Goal: Information Seeking & Learning: Check status

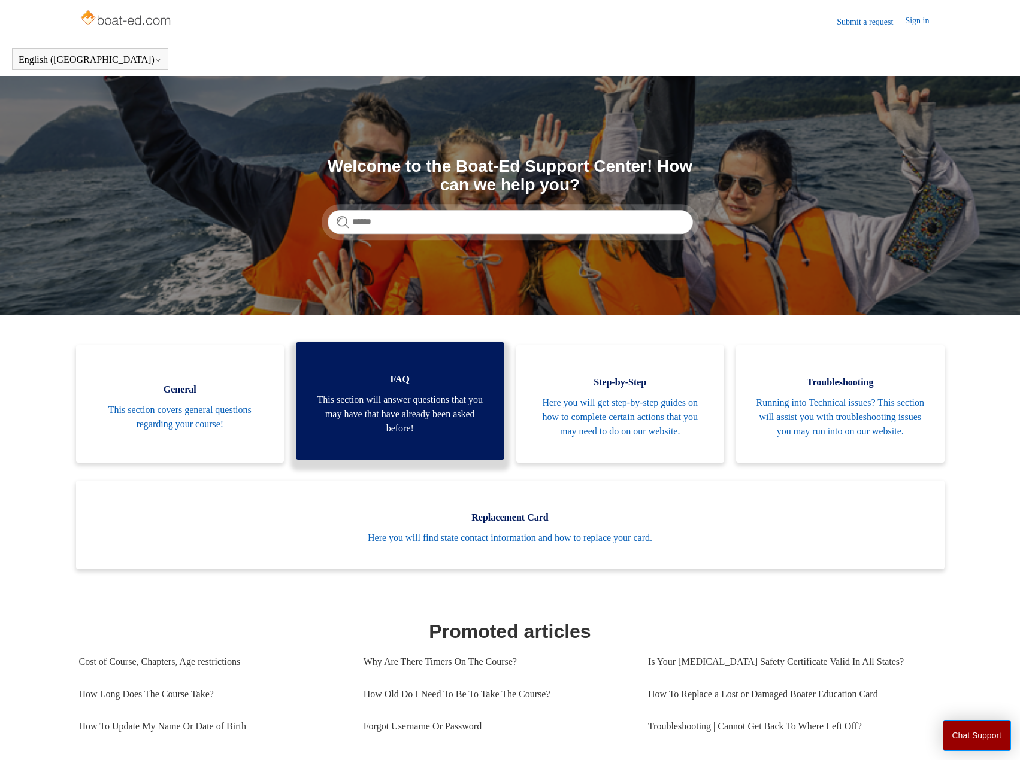
click at [404, 423] on span "This section will answer questions that you may have that have already been ask…" at bounding box center [400, 414] width 172 height 43
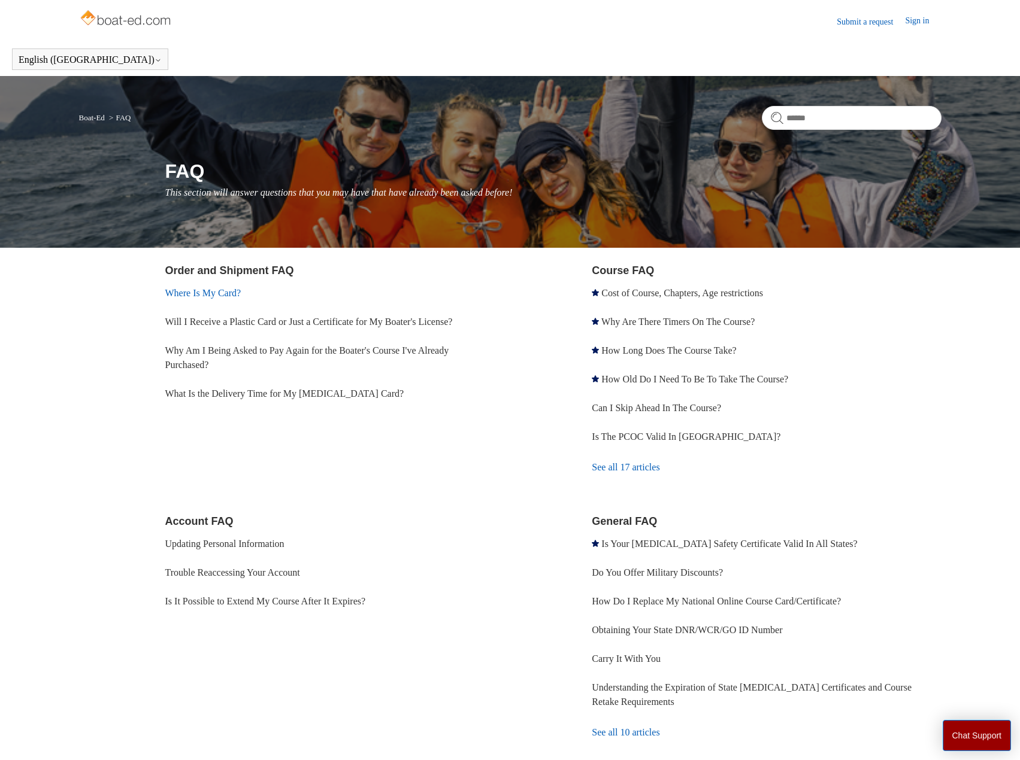
click at [211, 296] on link "Where Is My Card?" at bounding box center [203, 293] width 76 height 10
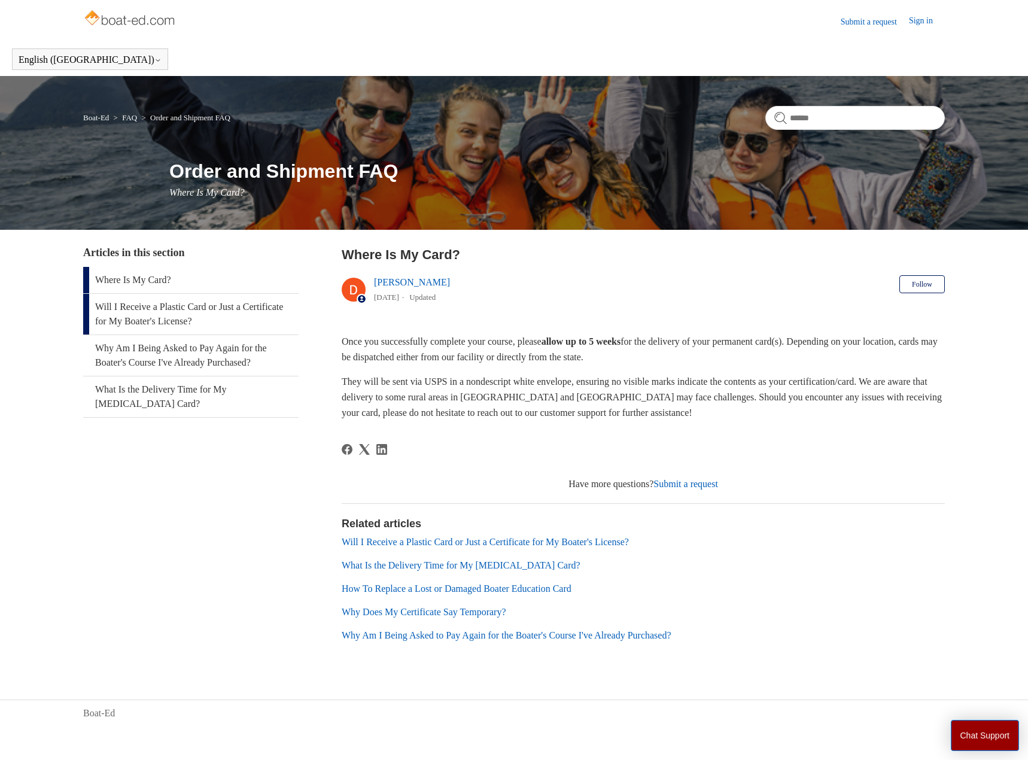
click at [191, 318] on link "Will I Receive a Plastic Card or Just a Certificate for My Boater's License?" at bounding box center [191, 314] width 216 height 41
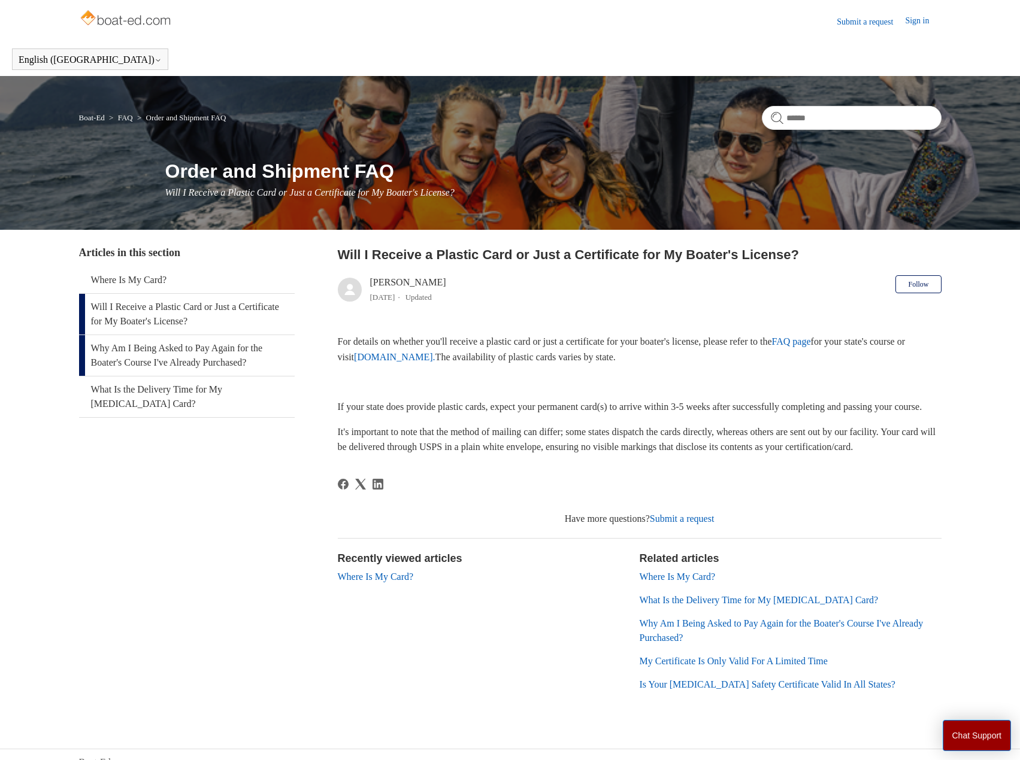
click at [169, 363] on link "Why Am I Being Asked to Pay Again for the Boater's Course I've Already Purchase…" at bounding box center [187, 355] width 216 height 41
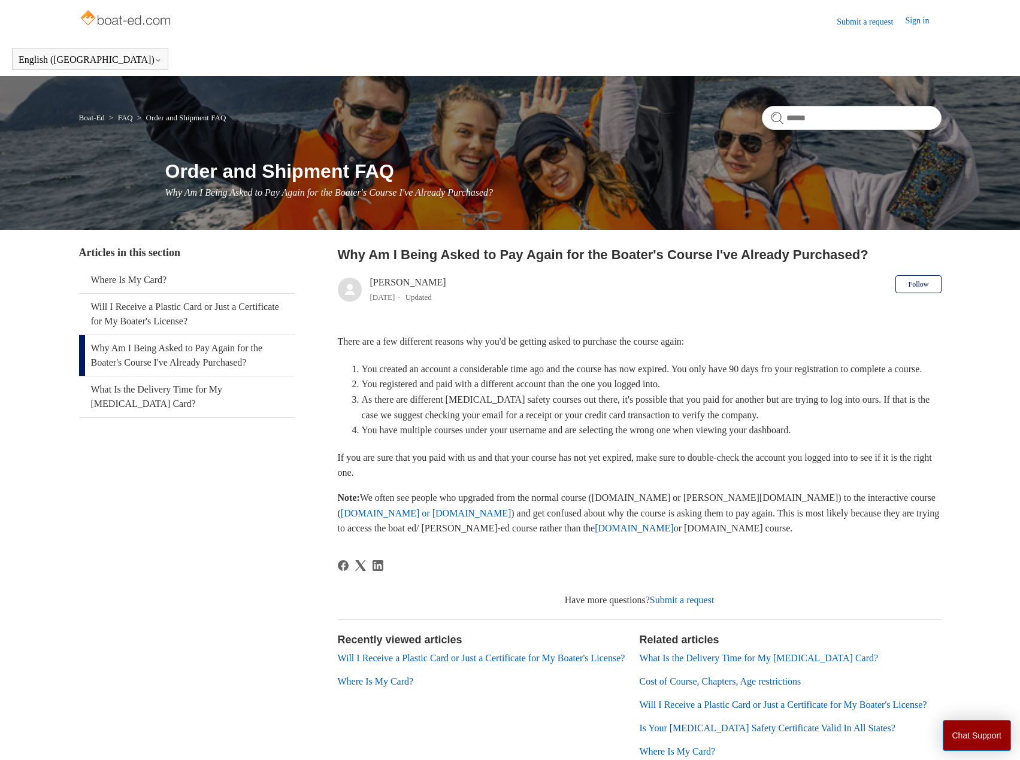
click at [135, 435] on aside "Articles in this section Where Is My Card? Will I Receive a Plastic Card or Jus…" at bounding box center [187, 506] width 216 height 523
click at [144, 407] on link "What Is the Delivery Time for My [MEDICAL_DATA] Card?" at bounding box center [187, 397] width 216 height 41
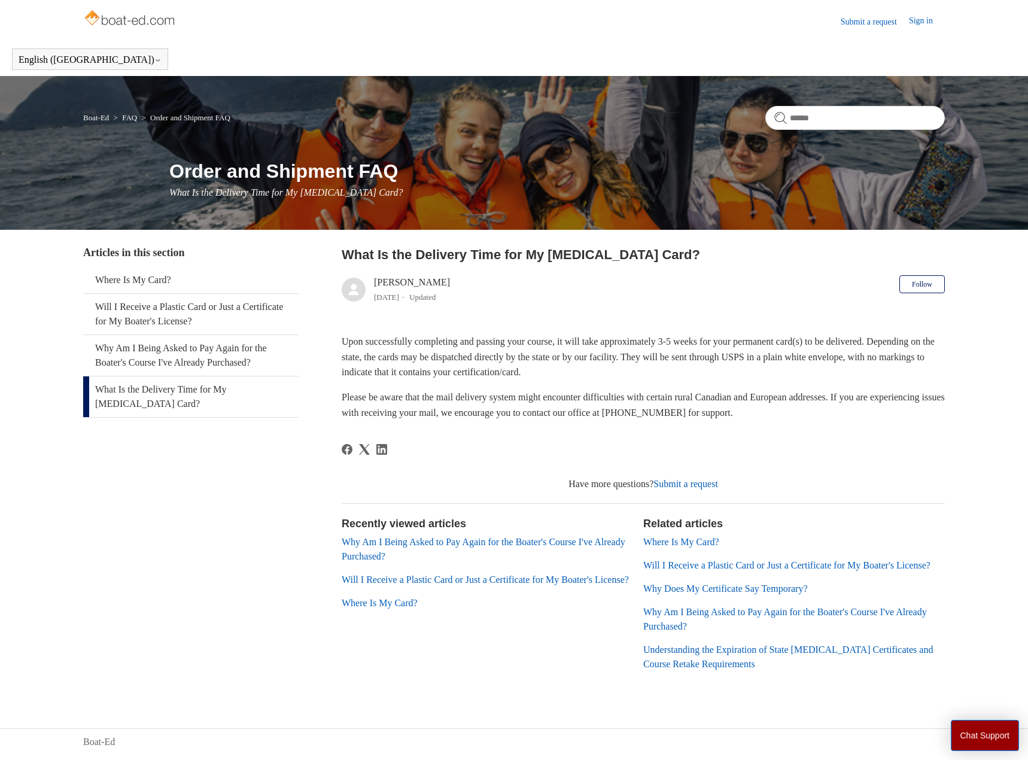
click at [822, 566] on link "Will I Receive a Plastic Card or Just a Certificate for My Boater's License?" at bounding box center [787, 565] width 287 height 10
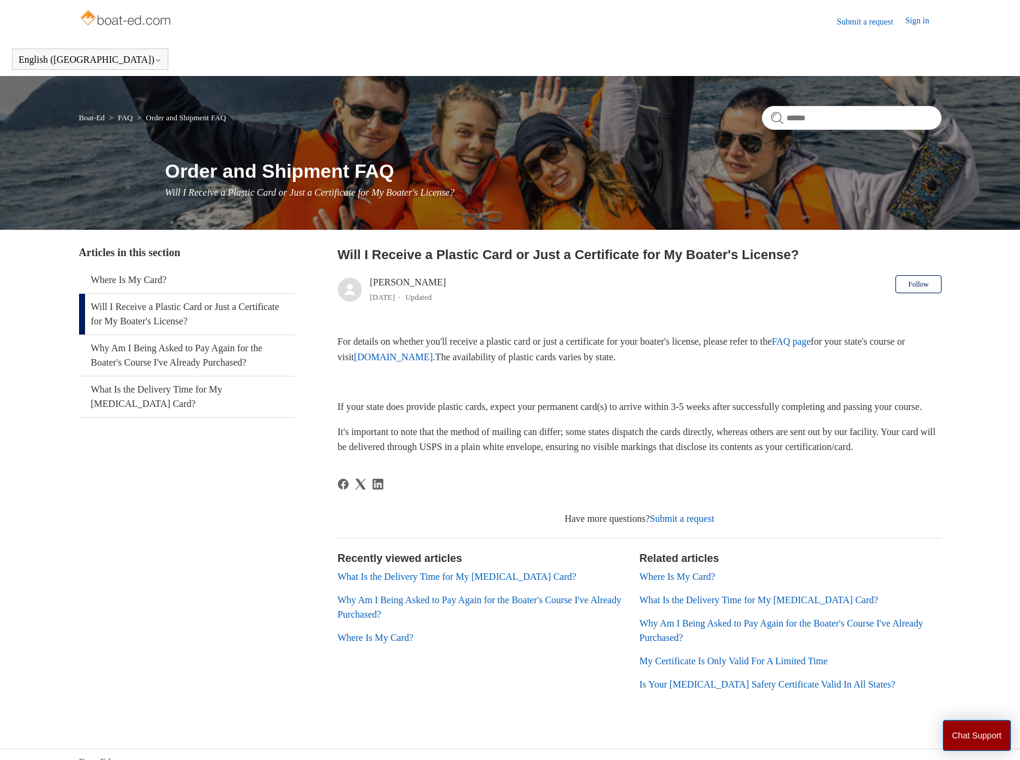
click at [694, 661] on link "My Certificate Is Only Valid For A Limited Time" at bounding box center [733, 661] width 188 height 10
